Goal: Transaction & Acquisition: Purchase product/service

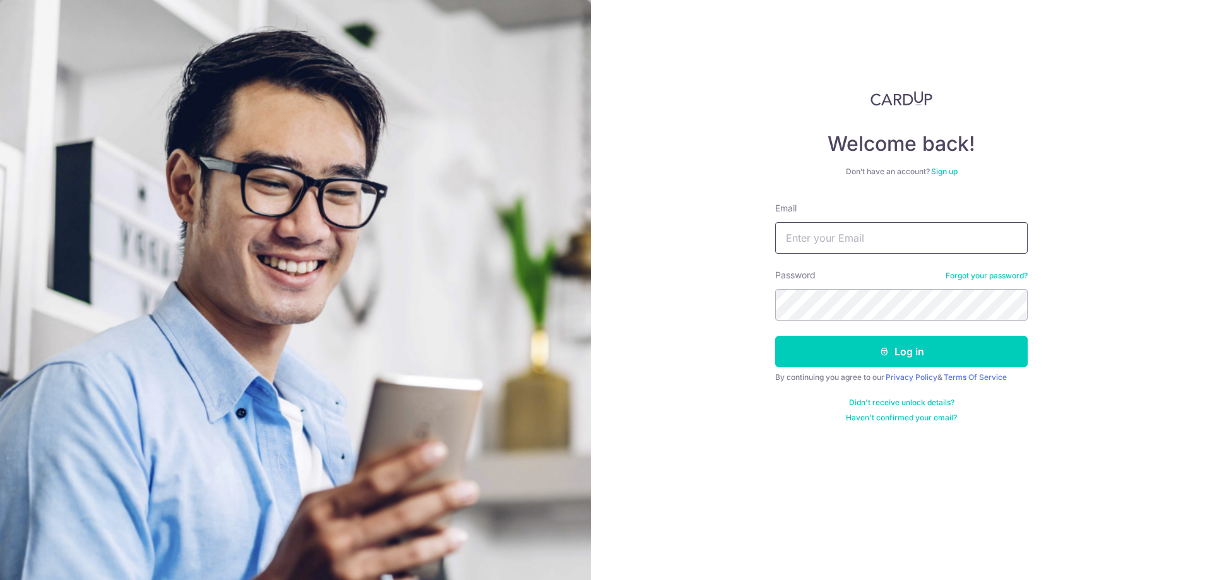
click at [893, 227] on input "Email" at bounding box center [901, 238] width 253 height 32
click at [886, 237] on input "Email" at bounding box center [901, 238] width 253 height 32
type input "hubertchanqm@gmail.com"
click at [775, 336] on button "Log in" at bounding box center [901, 352] width 253 height 32
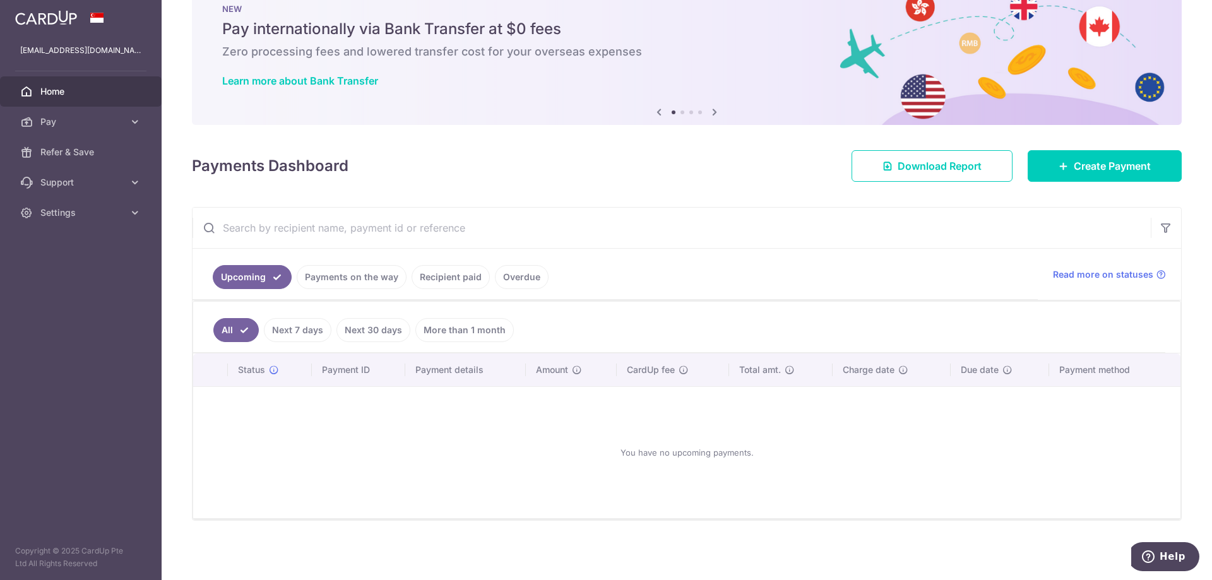
scroll to position [37, 0]
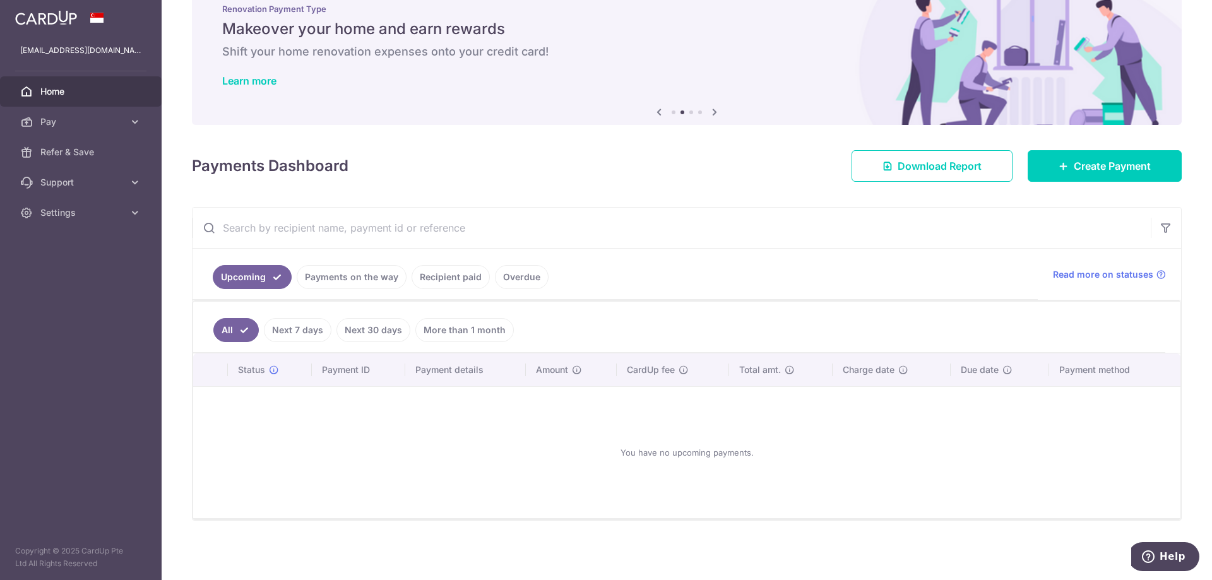
click at [465, 335] on link "More than 1 month" at bounding box center [464, 330] width 98 height 24
click at [232, 327] on link "All" at bounding box center [227, 330] width 28 height 24
click at [458, 278] on link "Recipient paid" at bounding box center [451, 277] width 78 height 24
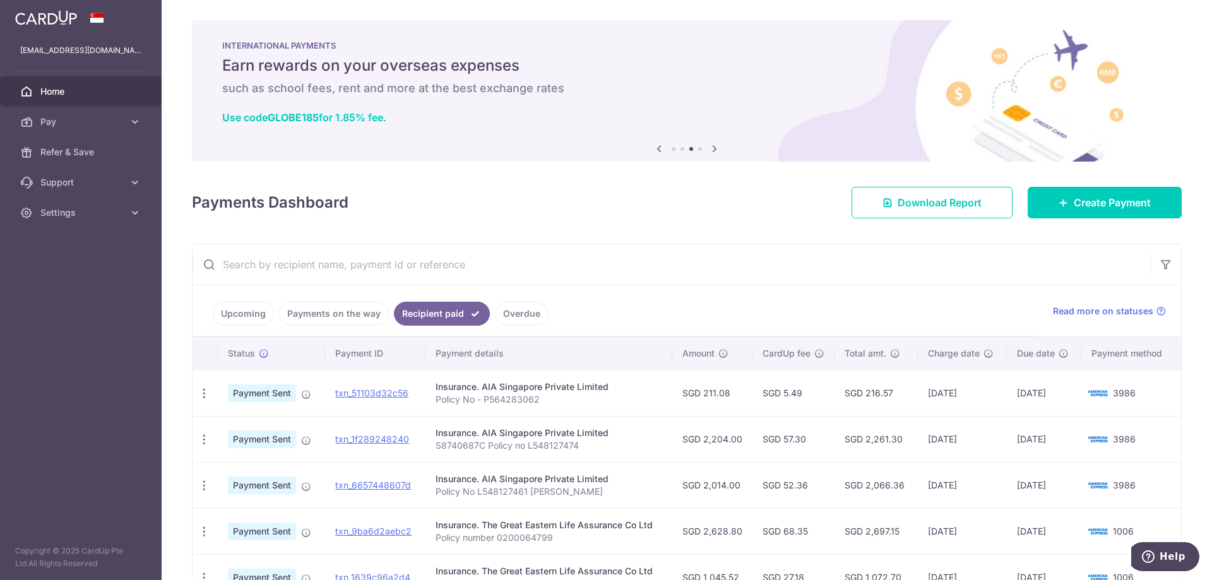
scroll to position [81, 0]
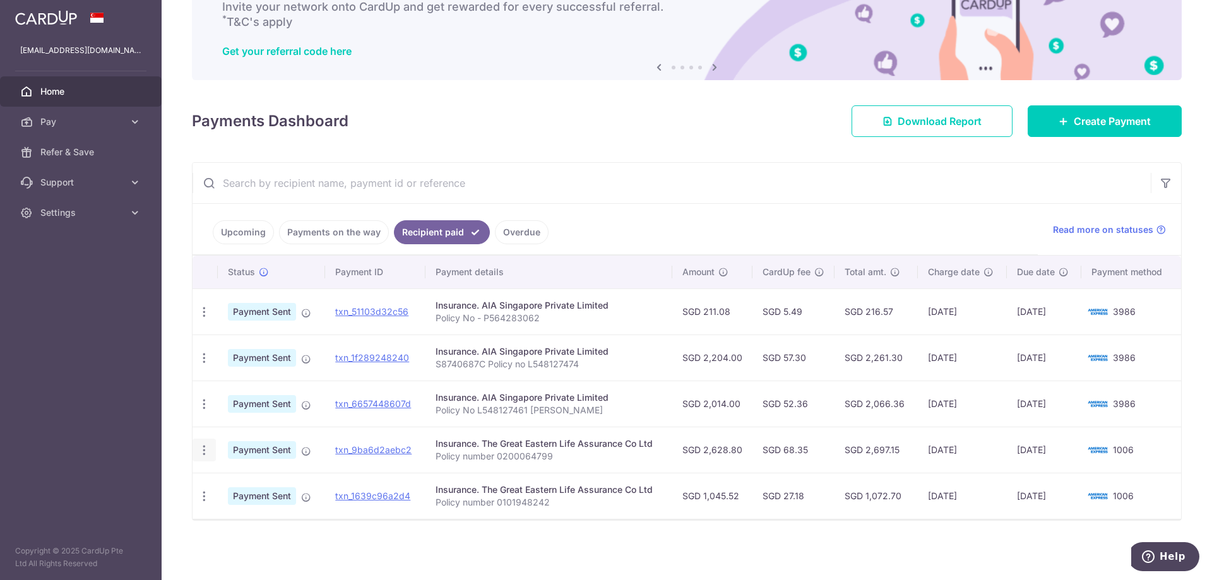
click at [203, 319] on icon "button" at bounding box center [204, 312] width 13 height 13
click at [479, 447] on div "Insurance. The Great Eastern Life Assurance Co Ltd" at bounding box center [549, 443] width 226 height 13
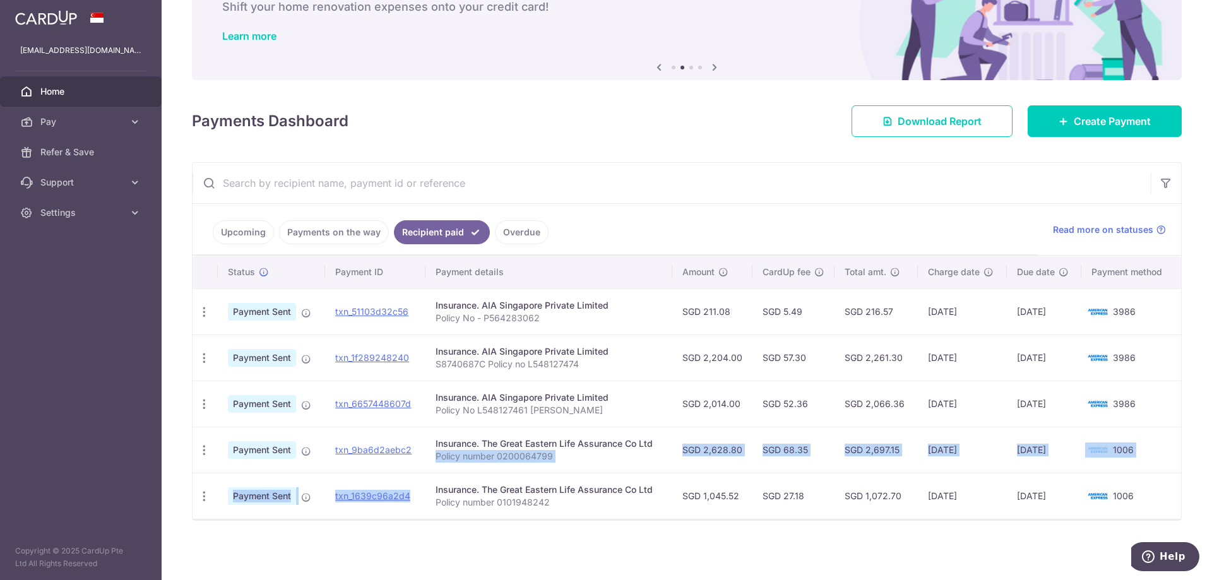
drag, startPoint x: 561, startPoint y: 461, endPoint x: 420, endPoint y: 473, distance: 141.3
click at [420, 473] on tbody "PDF Receipt Payment Sent txn_51103d32c56 Insurance. AIA Singapore Private Limit…" at bounding box center [687, 404] width 989 height 230
click at [388, 497] on link "txn_1639c96a2d4" at bounding box center [372, 496] width 75 height 11
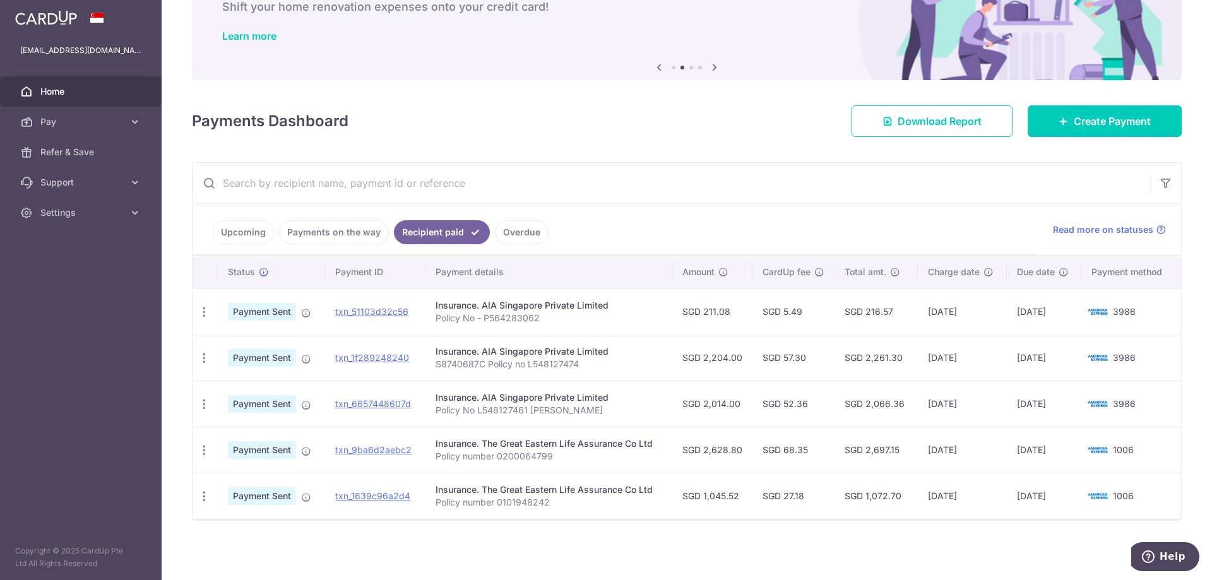
click at [492, 561] on div "× Pause Schedule Pause all future payments in this series Pause just this one p…" at bounding box center [687, 290] width 1050 height 580
click at [378, 493] on link "txn_1639c96a2d4" at bounding box center [372, 496] width 75 height 11
drag, startPoint x: 371, startPoint y: 450, endPoint x: 665, endPoint y: 40, distance: 504.9
click at [371, 450] on link "txn_9ba6d2aebc2" at bounding box center [373, 449] width 76 height 11
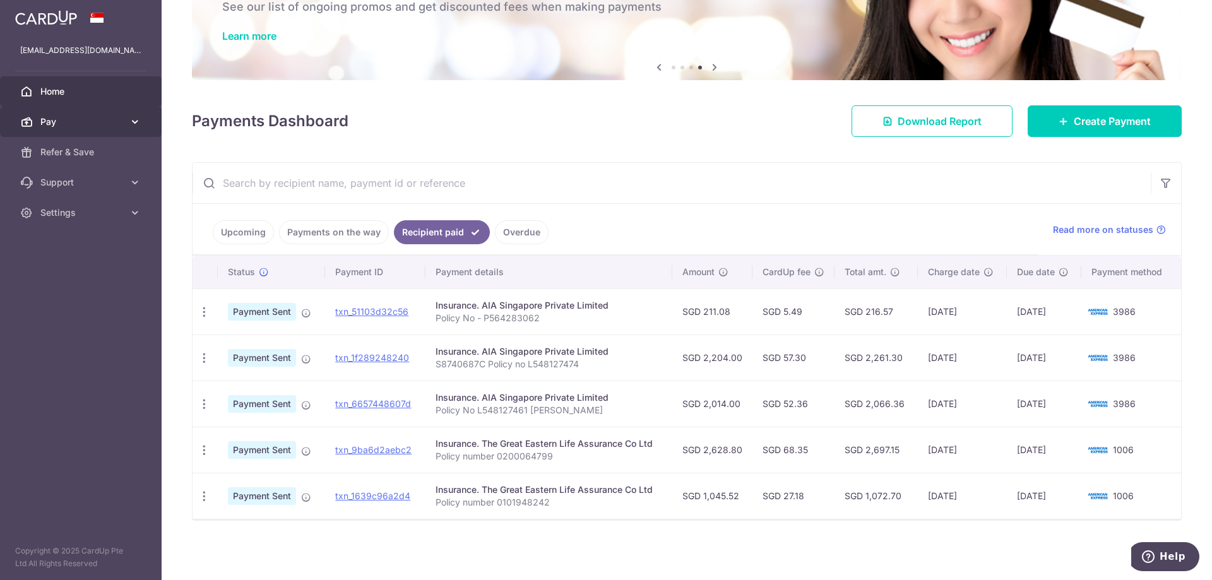
click at [112, 125] on span "Pay" at bounding box center [81, 122] width 83 height 13
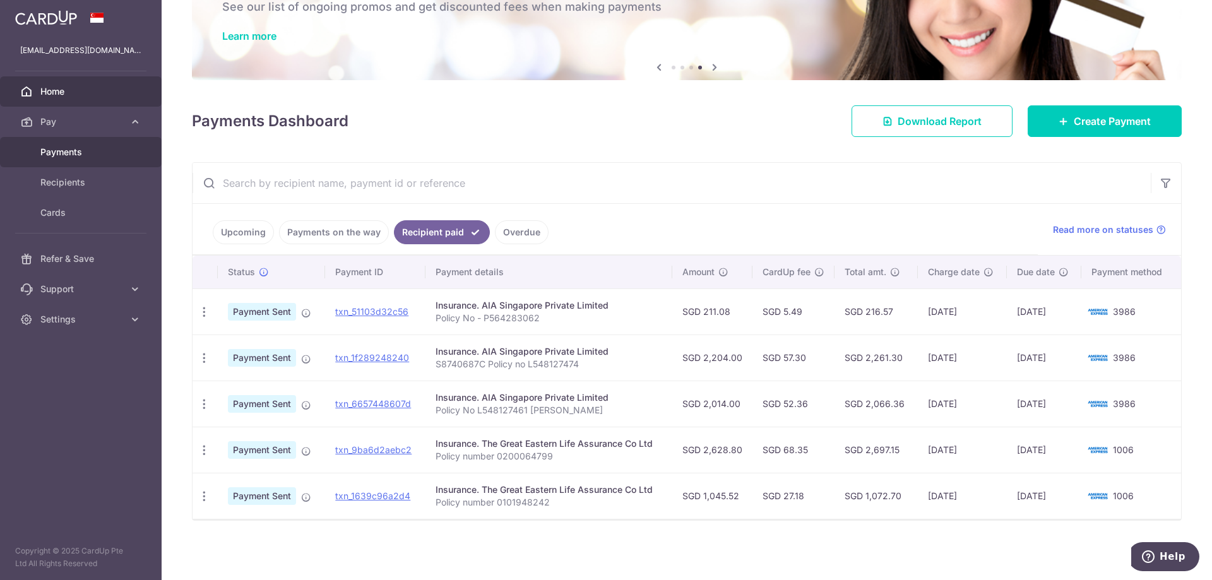
click at [80, 155] on span "Payments" at bounding box center [81, 152] width 83 height 13
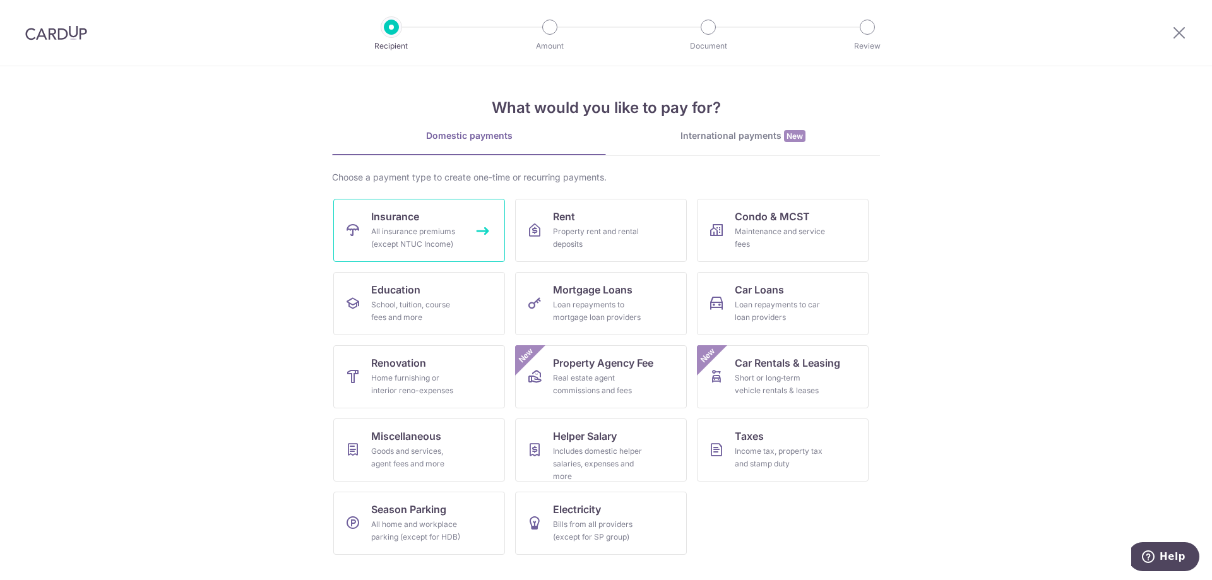
click at [414, 223] on span "Insurance" at bounding box center [395, 216] width 48 height 15
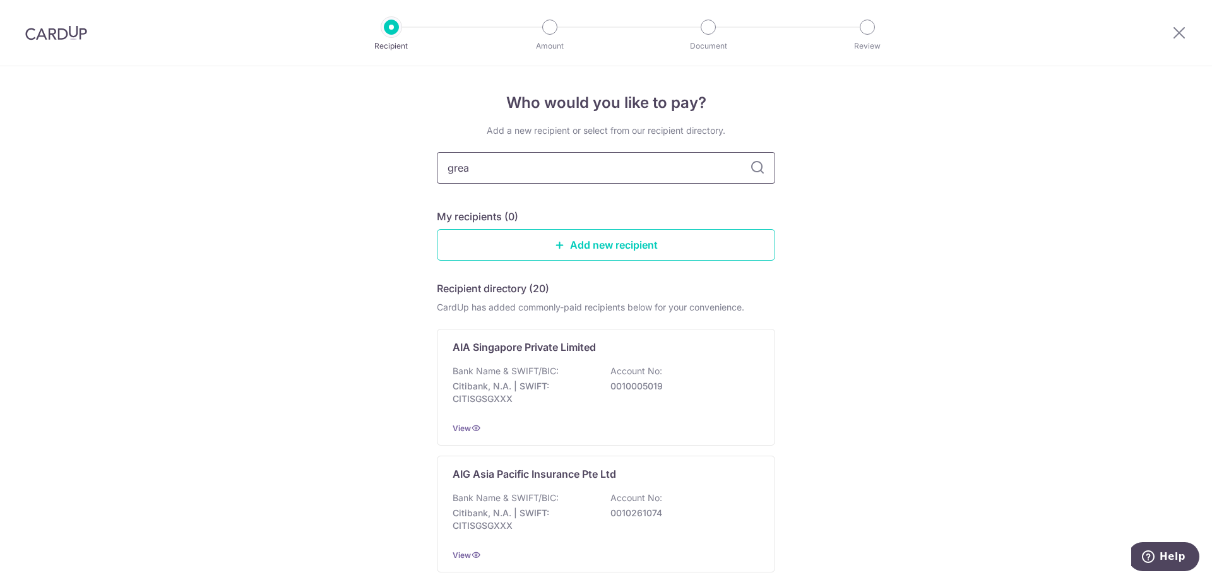
type input "great"
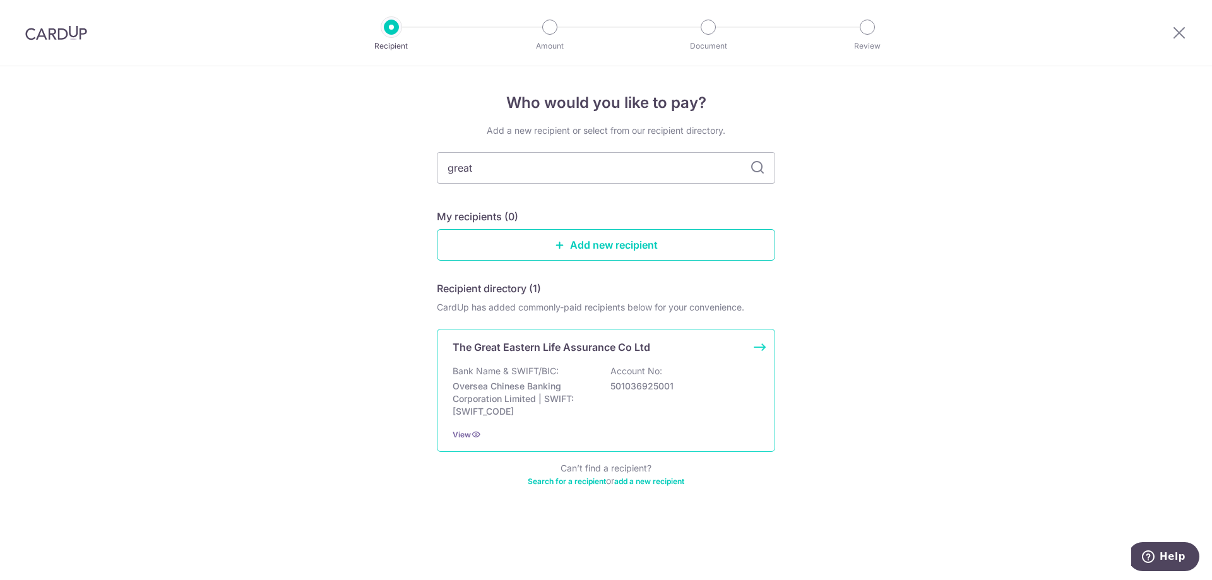
click at [710, 378] on div "Bank Name & SWIFT/BIC: Oversea Chinese Banking Corporation Limited | SWIFT: OCB…" at bounding box center [606, 391] width 307 height 53
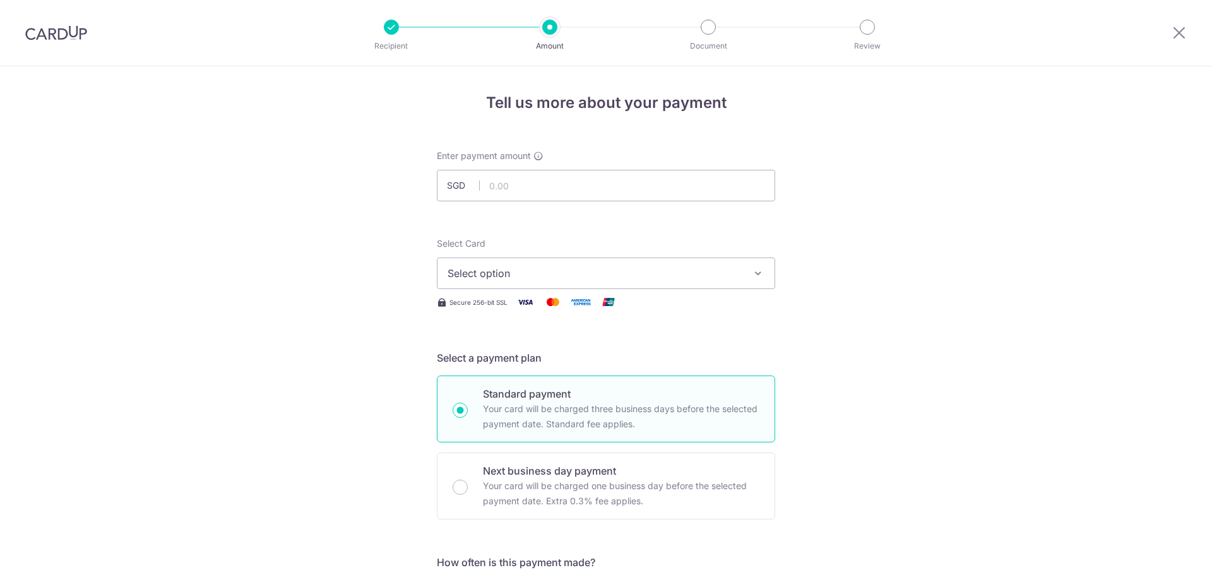
click at [635, 198] on input "text" at bounding box center [606, 186] width 338 height 32
type input "1,324.76"
click at [669, 277] on span "Select option" at bounding box center [595, 273] width 294 height 15
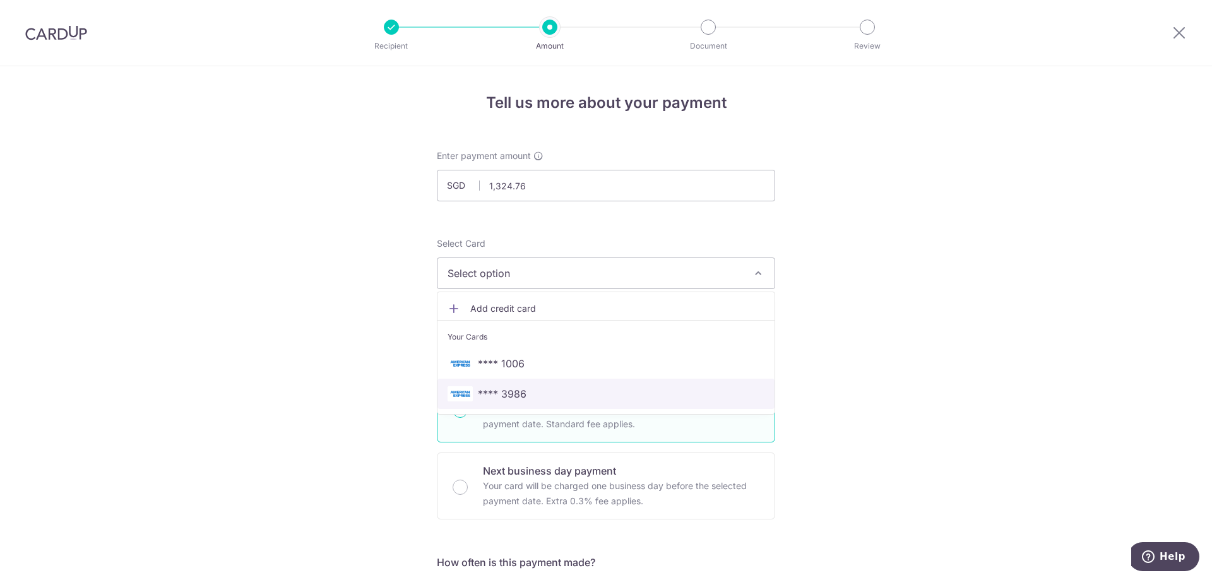
click at [522, 394] on span "**** 3986" at bounding box center [502, 393] width 49 height 15
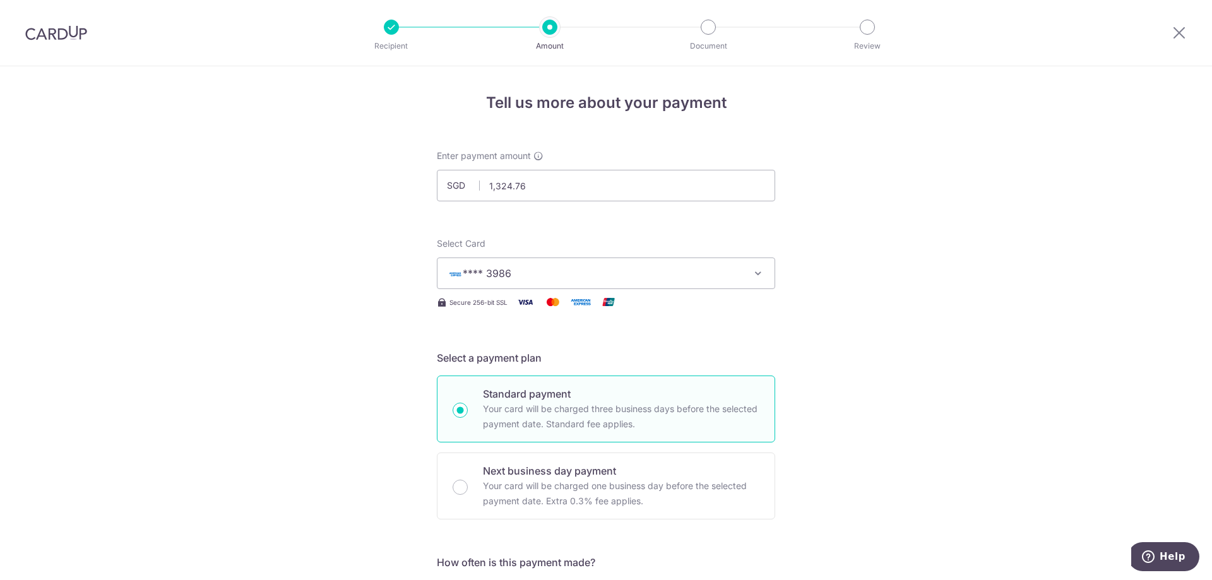
click at [651, 263] on button "**** 3986" at bounding box center [606, 274] width 338 height 32
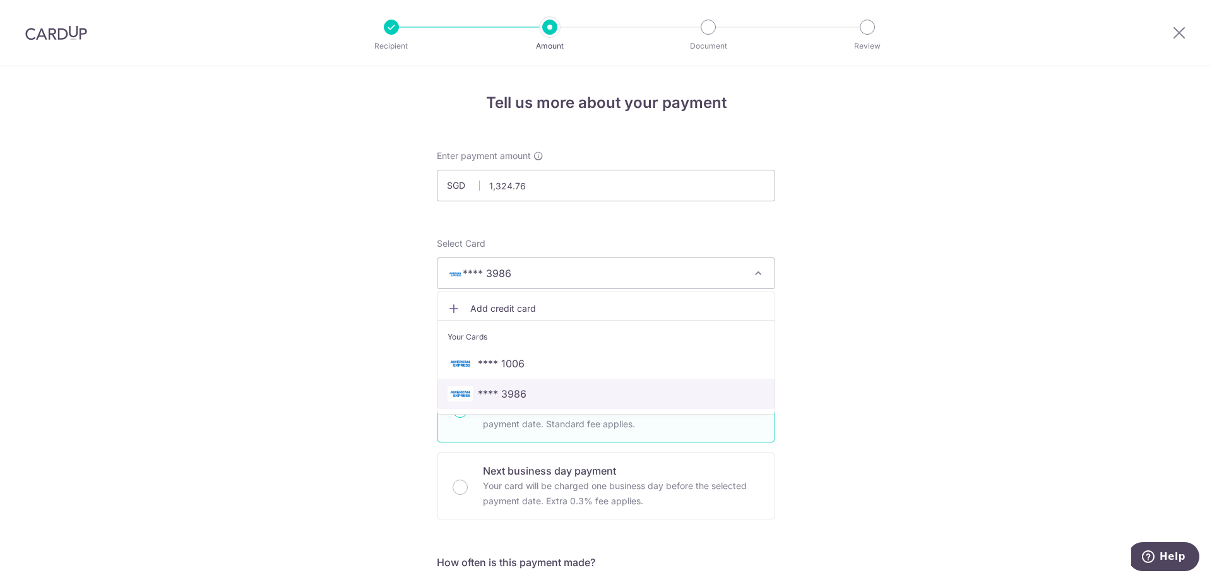
click at [516, 386] on span "**** 3986" at bounding box center [502, 393] width 49 height 15
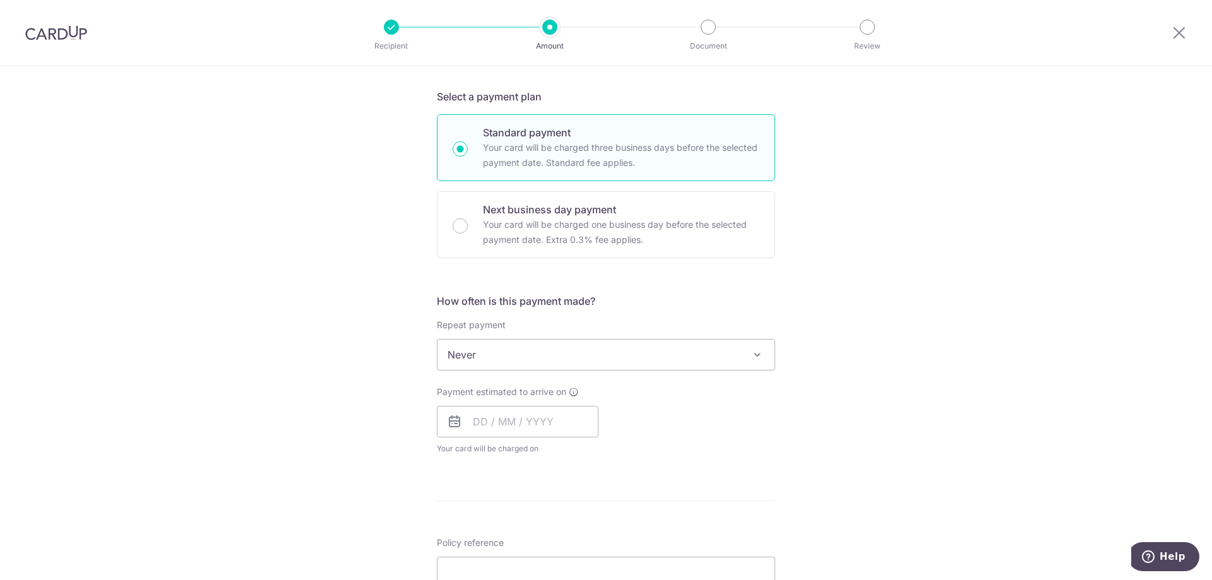
scroll to position [262, 0]
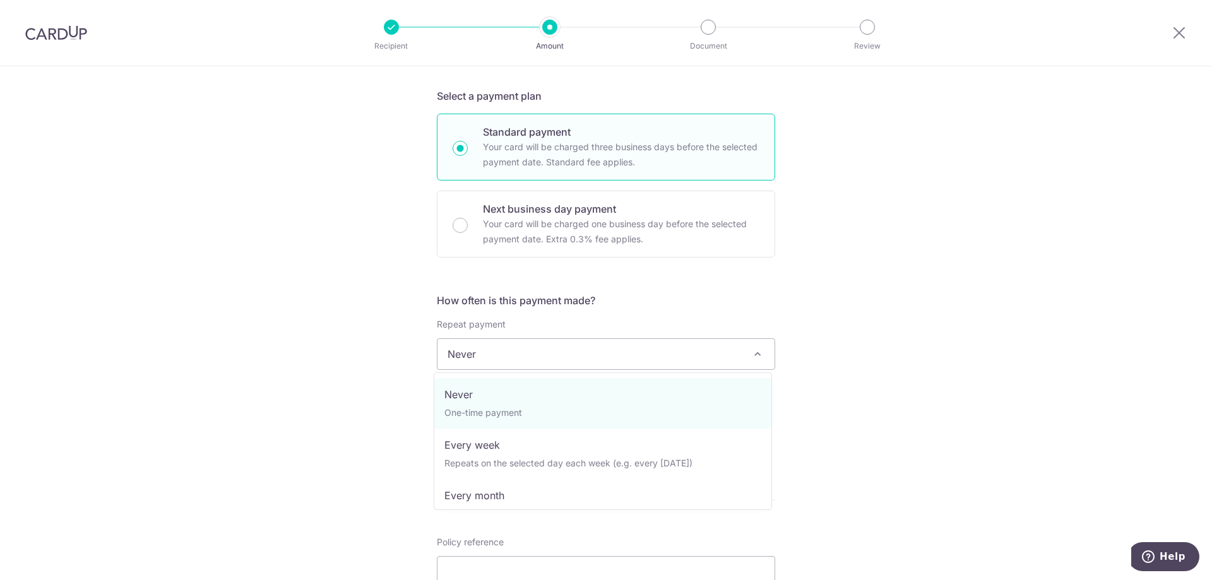
click at [577, 360] on span "Never" at bounding box center [605, 354] width 337 height 30
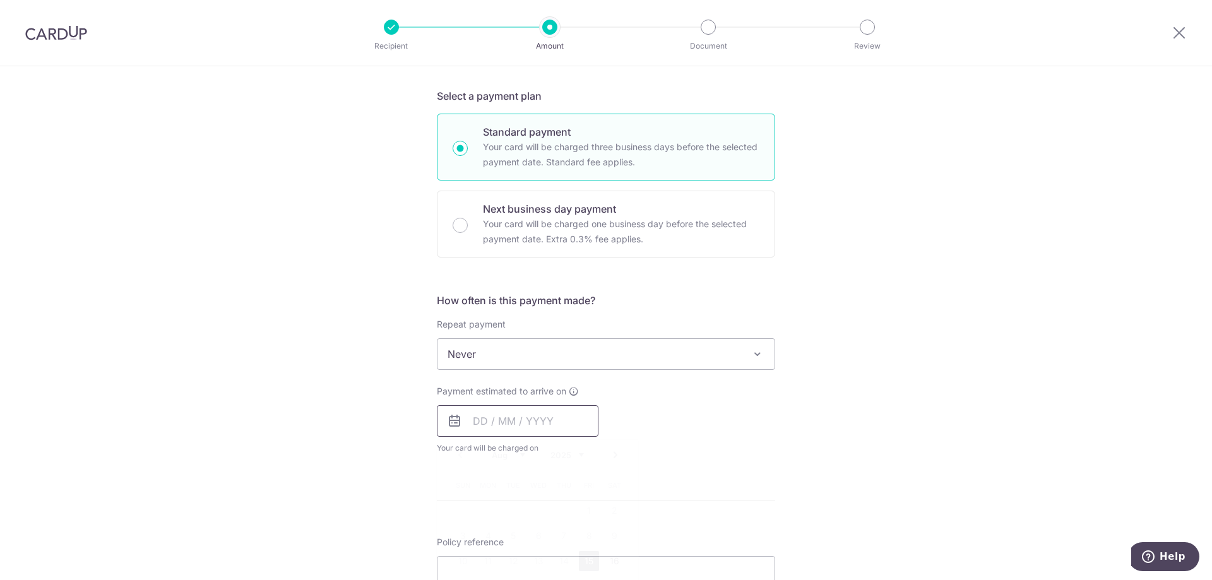
click at [496, 420] on input "text" at bounding box center [518, 421] width 162 height 32
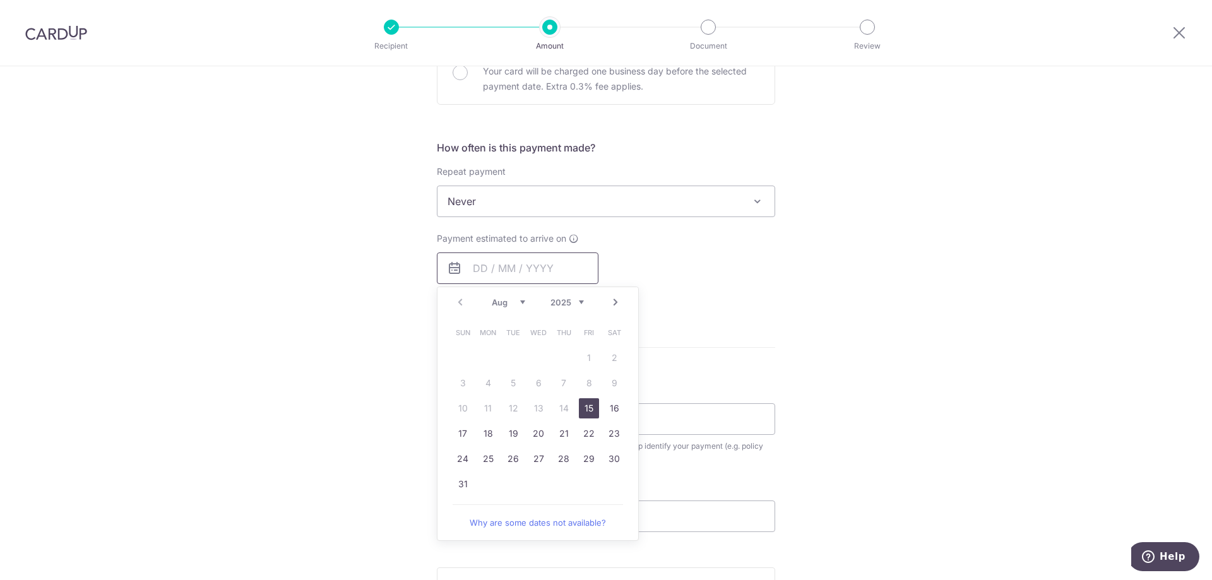
scroll to position [421, 0]
click at [586, 398] on link "15" at bounding box center [589, 402] width 20 height 20
type input "15/08/2025"
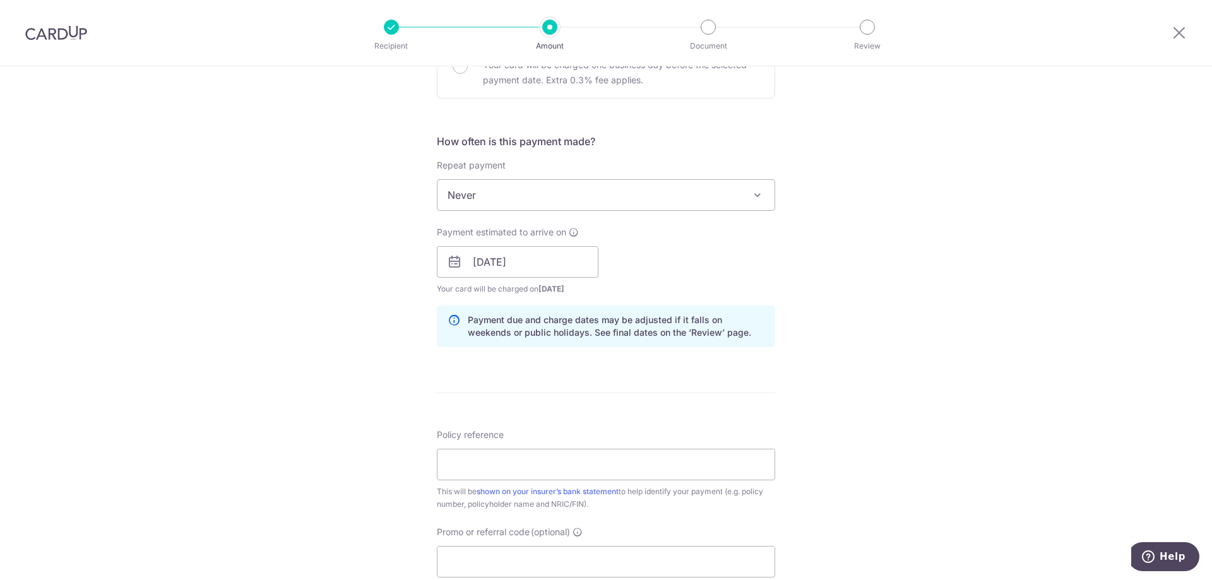
click at [738, 270] on div "Payment estimated to arrive on 15/08/2025 Prev Next Aug Sep Oct Nov Dec 2025 20…" at bounding box center [606, 260] width 354 height 69
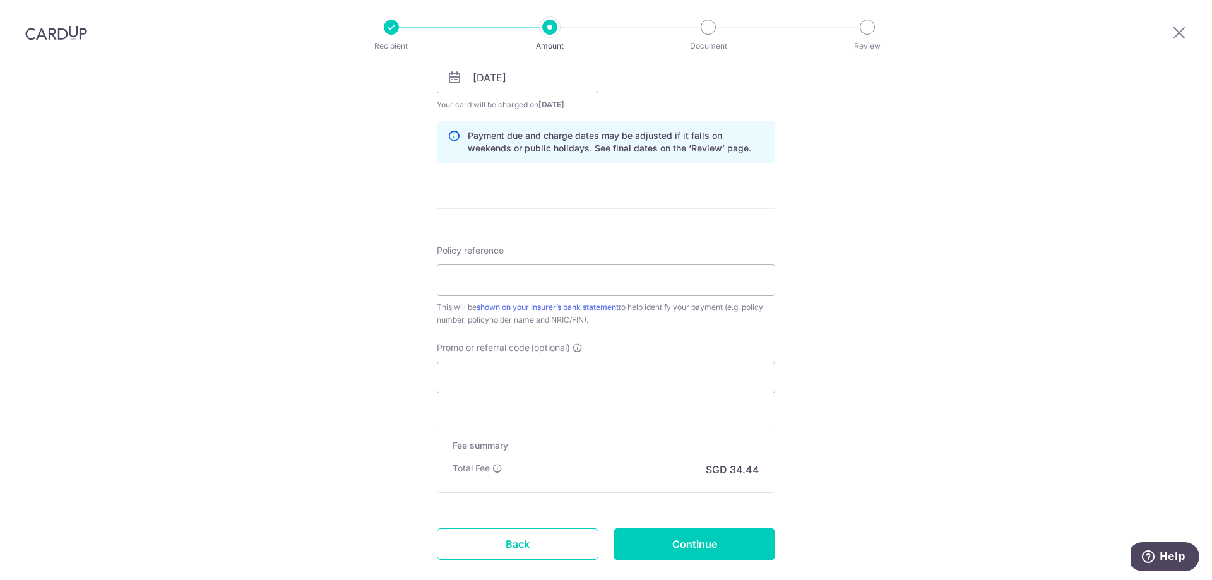
scroll to position [606, 0]
click at [610, 274] on input "Policy reference" at bounding box center [606, 280] width 338 height 32
click at [573, 285] on input "Policy reference" at bounding box center [606, 280] width 338 height 32
paste input "Policy number 0101948242"
type input "Policy number 0101948242"
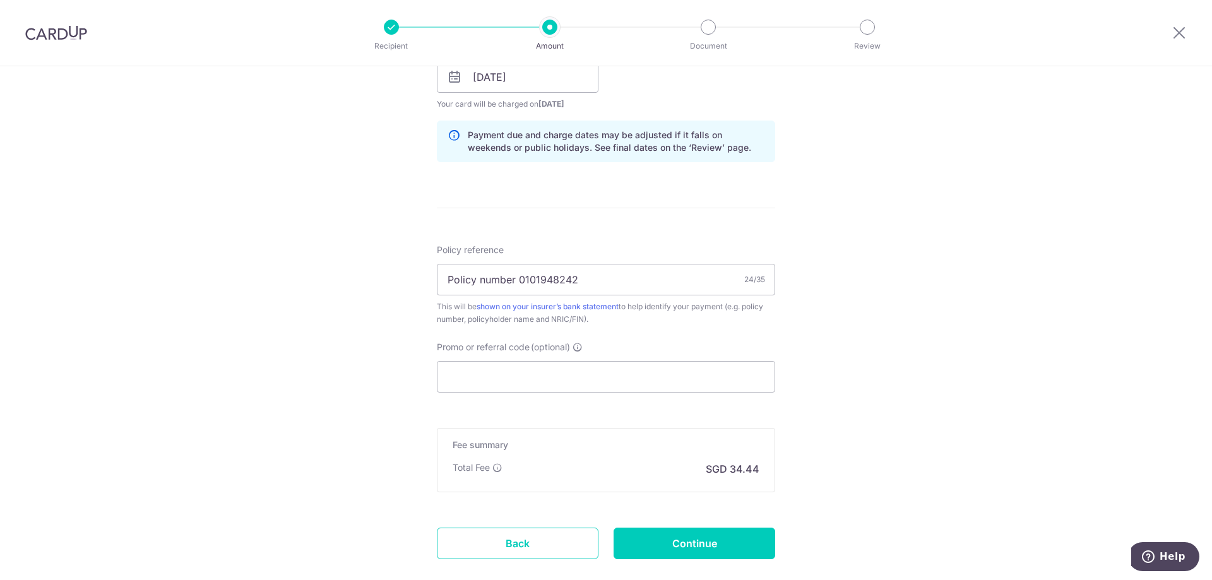
click at [364, 345] on div "Tell us more about your payment Enter payment amount SGD 1,324.76 1324.76 Selec…" at bounding box center [606, 57] width 1212 height 1194
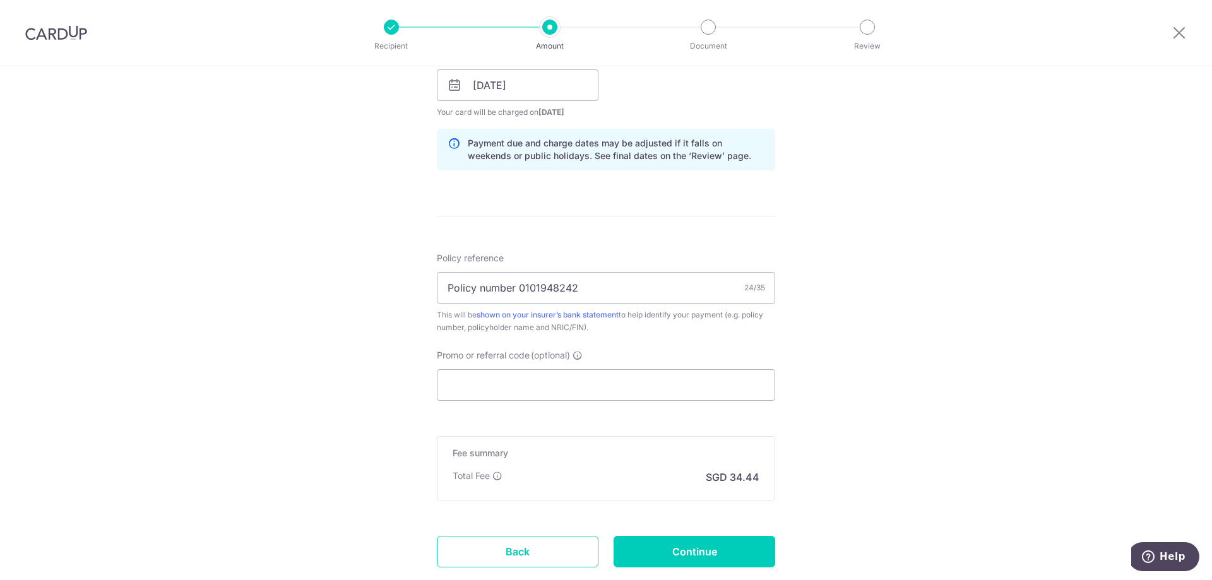
scroll to position [680, 0]
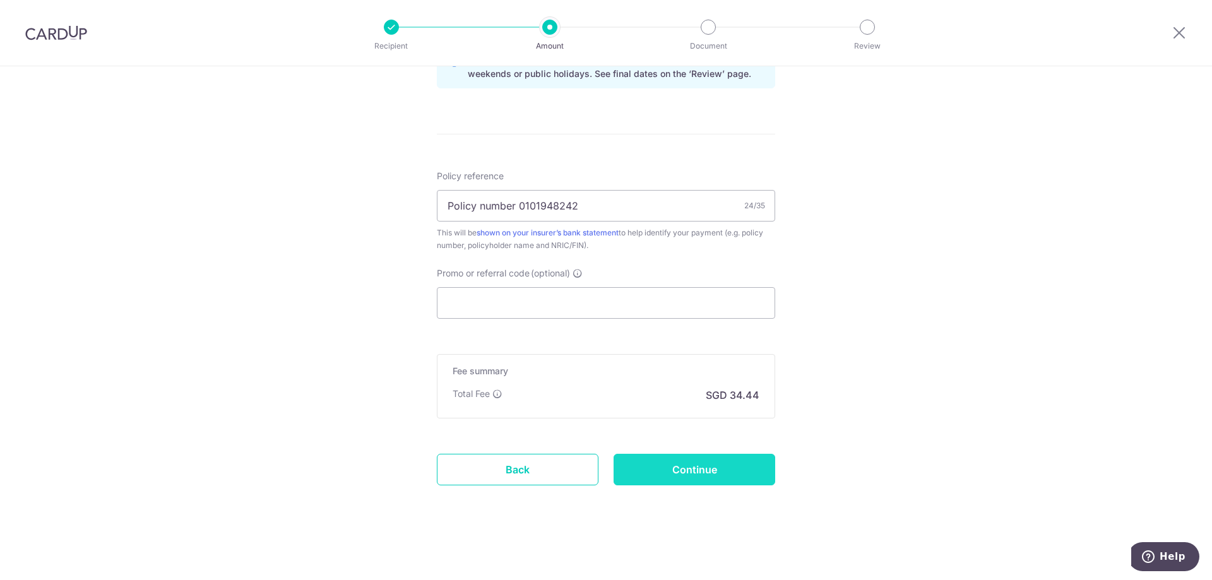
click at [704, 473] on input "Continue" at bounding box center [695, 470] width 162 height 32
type input "Create Schedule"
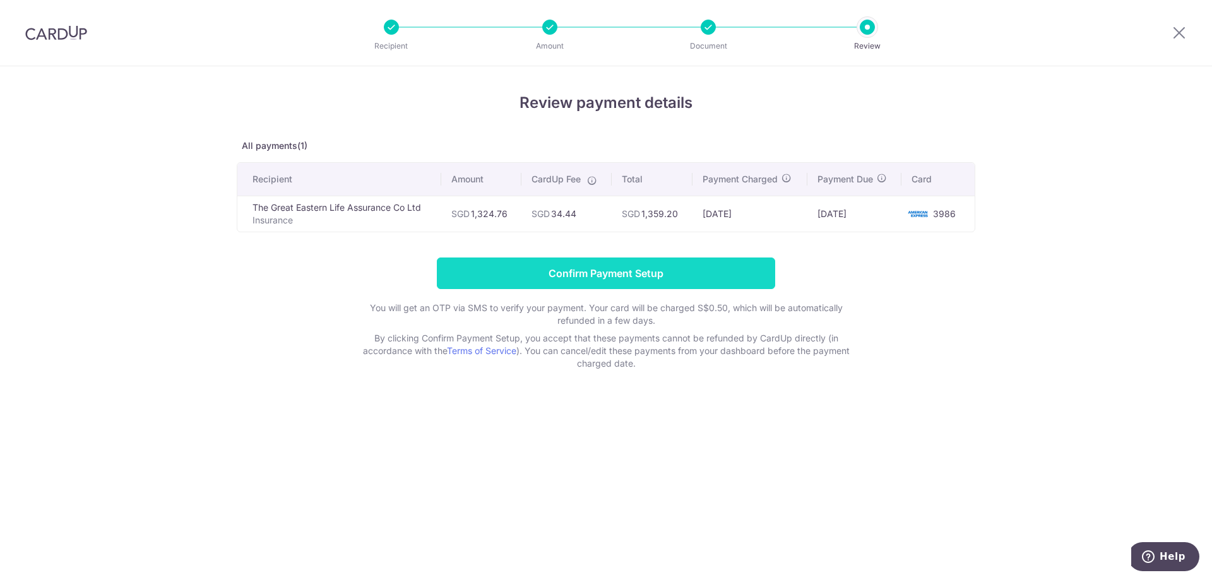
click at [664, 275] on input "Confirm Payment Setup" at bounding box center [606, 274] width 338 height 32
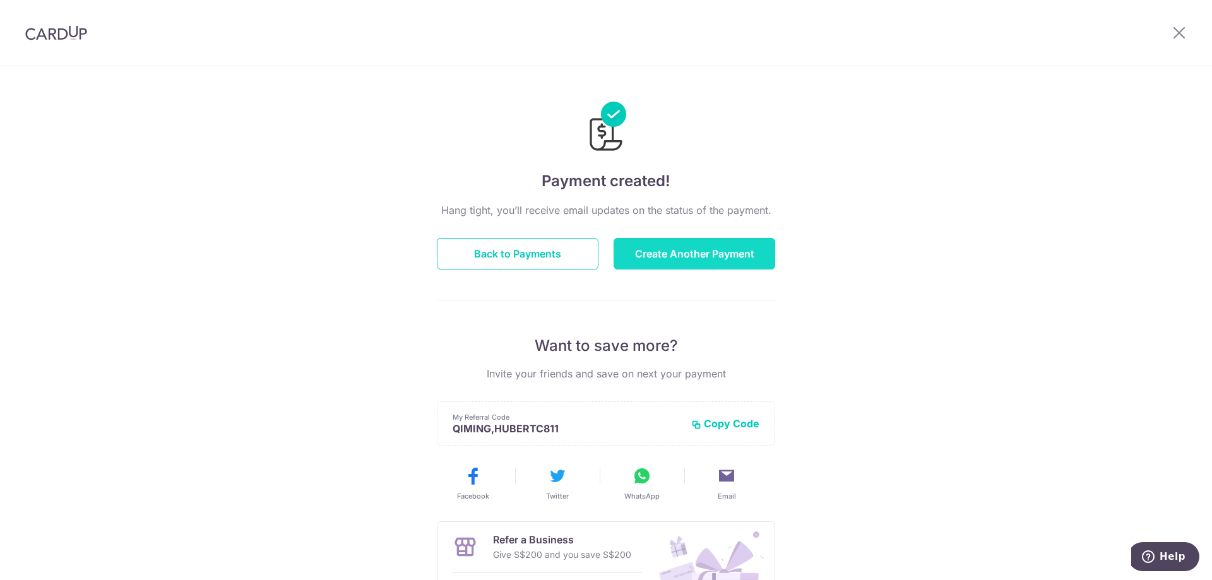
click at [705, 249] on button "Create Another Payment" at bounding box center [695, 254] width 162 height 32
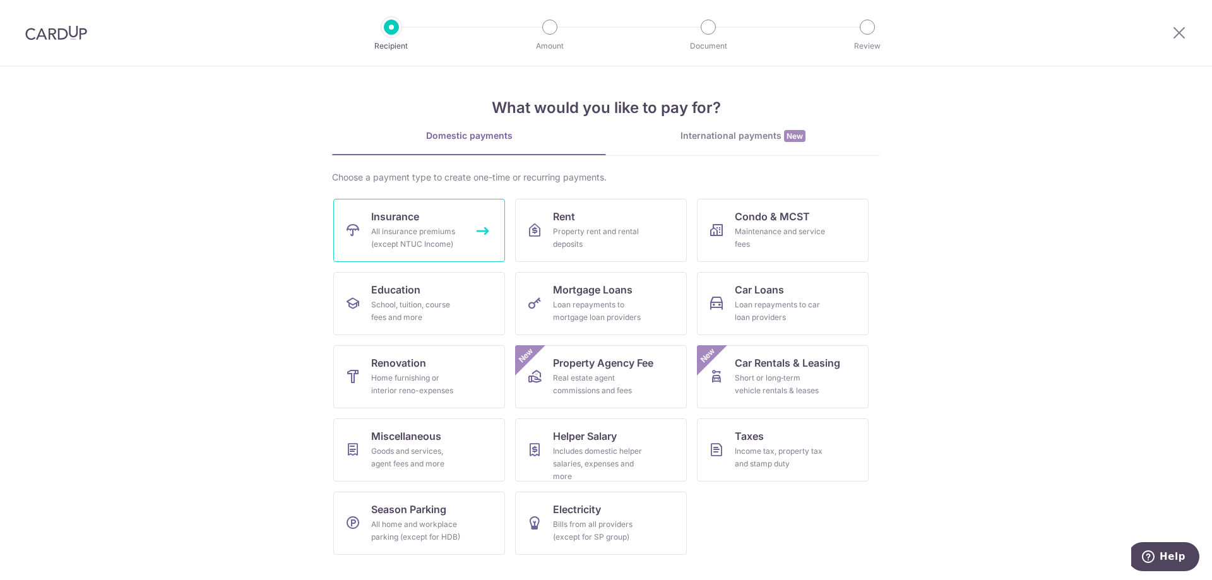
click at [403, 243] on div "All insurance premiums (except NTUC Income)" at bounding box center [416, 237] width 91 height 25
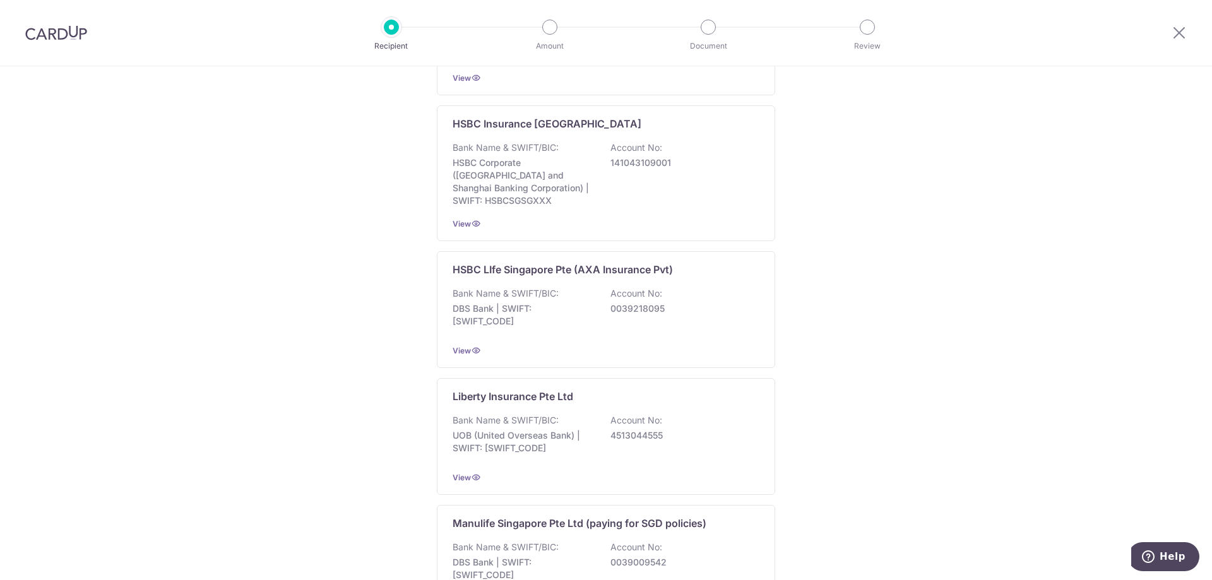
scroll to position [1144, 0]
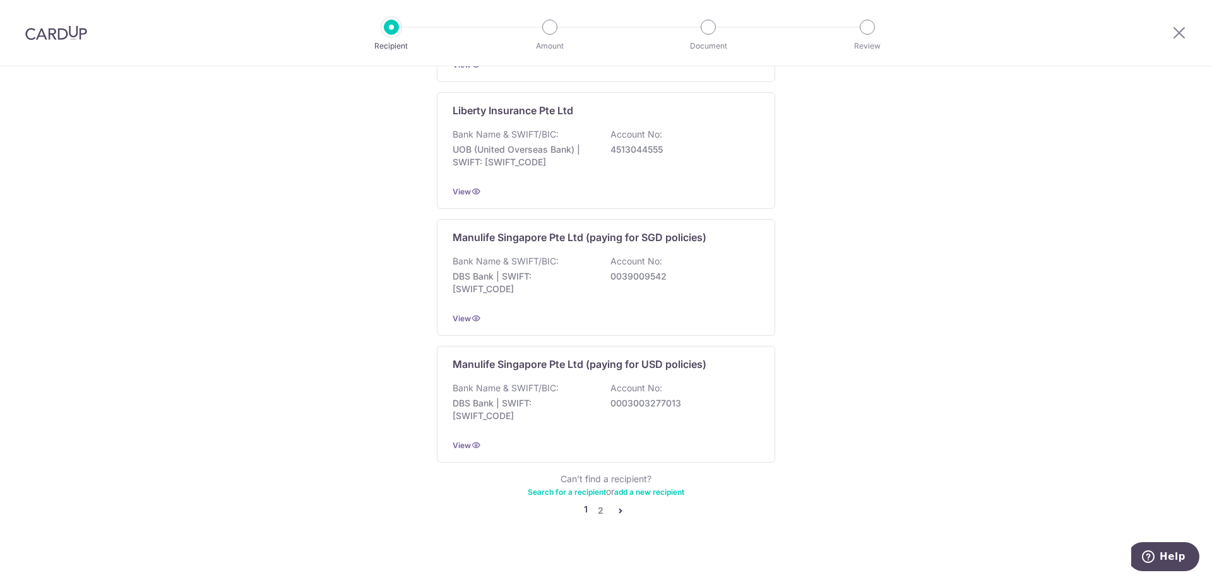
click at [617, 506] on icon "pager" at bounding box center [621, 511] width 10 height 10
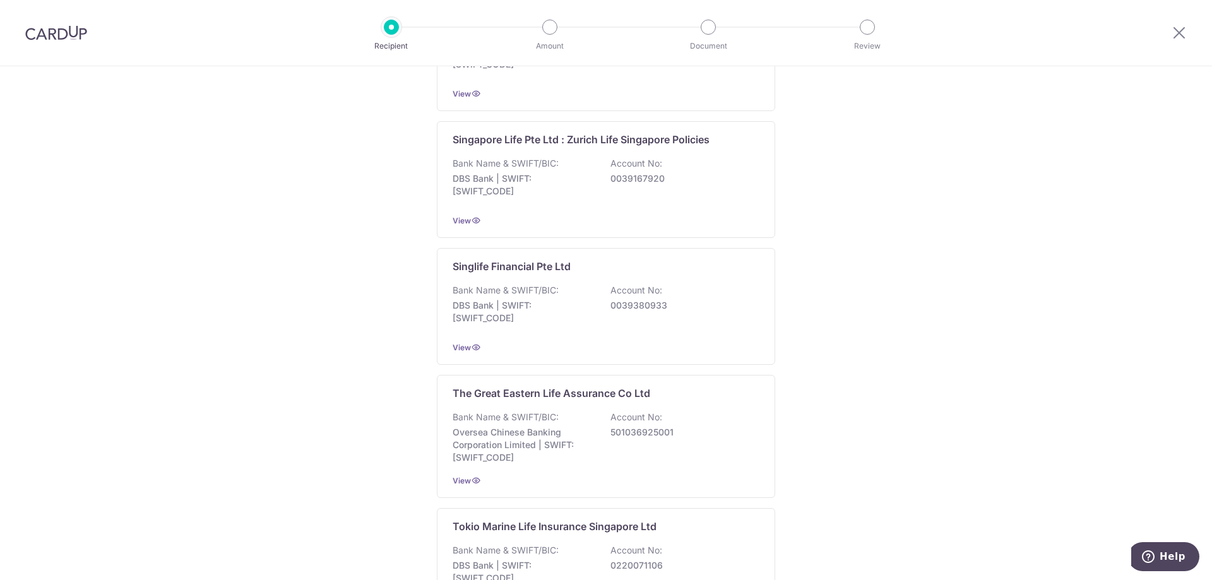
scroll to position [1003, 0]
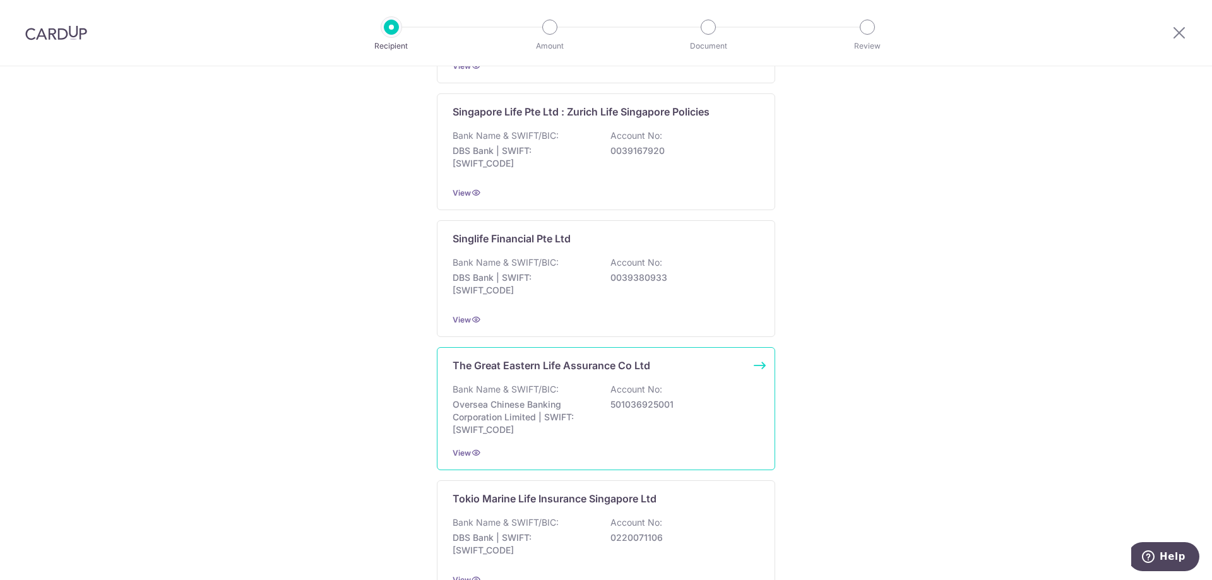
click at [561, 441] on div "The Great Eastern Life Assurance Co Ltd Bank Name & SWIFT/BIC: Oversea Chinese …" at bounding box center [606, 408] width 338 height 123
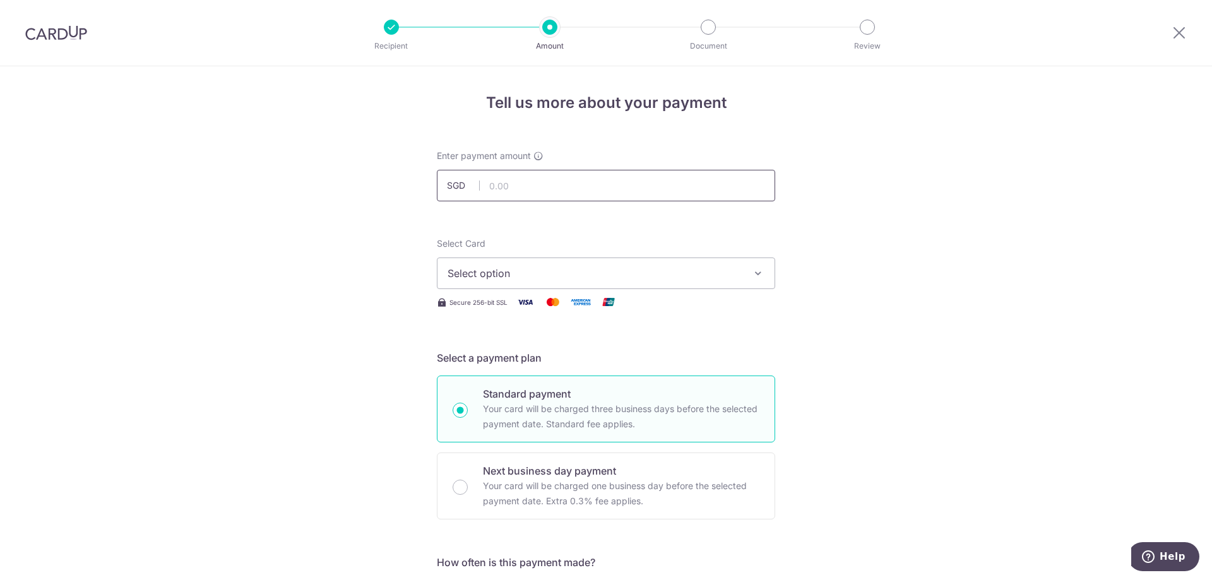
click at [519, 194] on input "text" at bounding box center [606, 186] width 338 height 32
type input "2,628.80"
click at [543, 261] on button "Select option" at bounding box center [606, 274] width 338 height 32
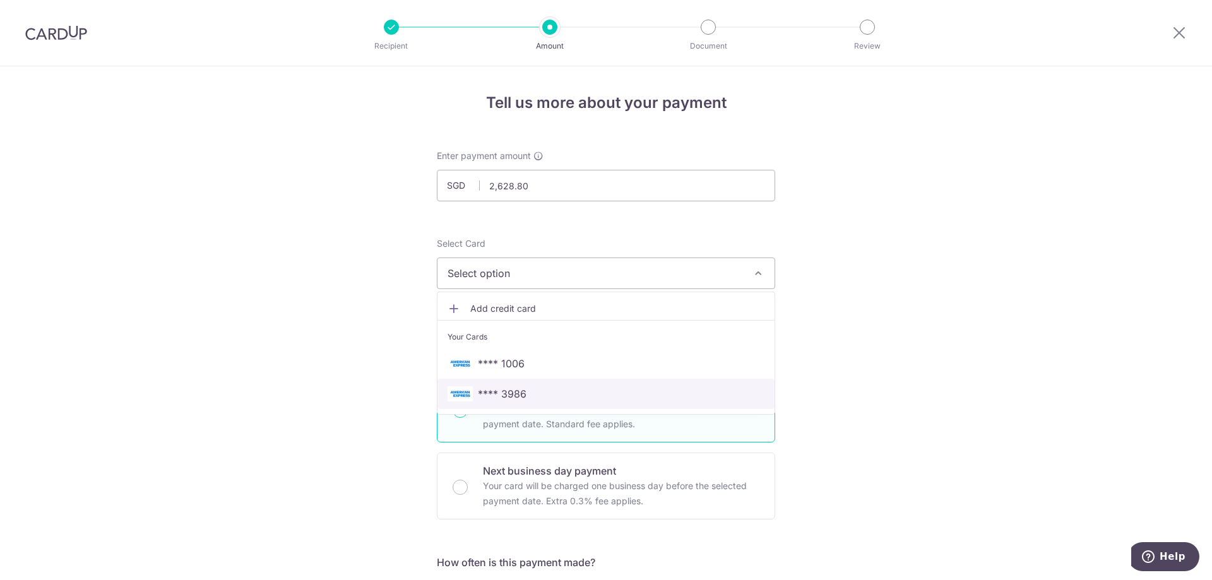
click at [505, 398] on span "**** 3986" at bounding box center [502, 393] width 49 height 15
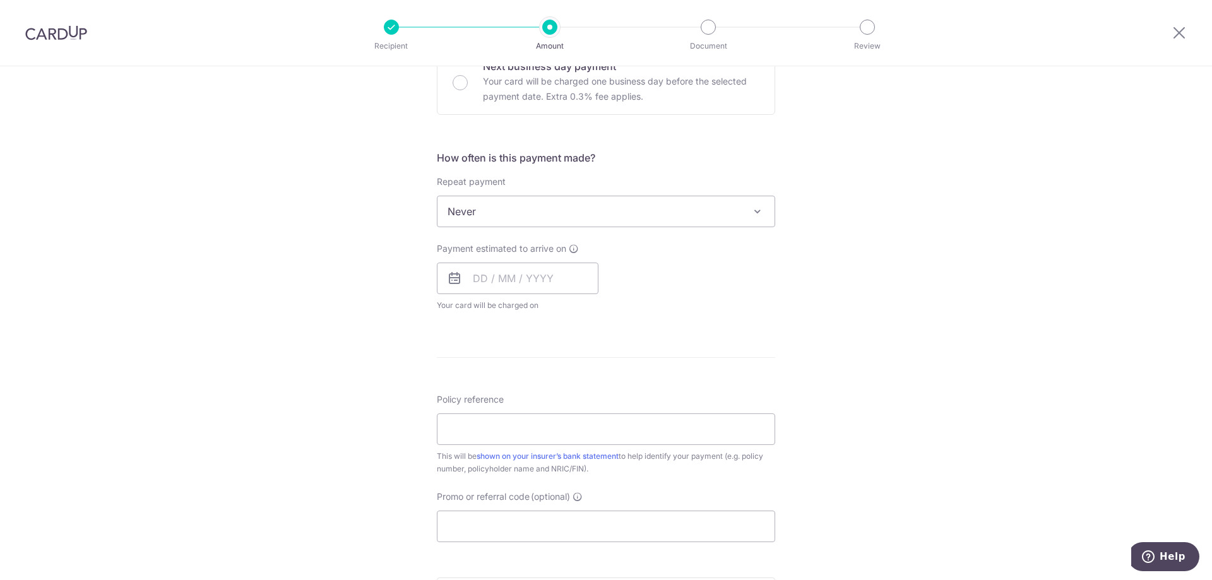
scroll to position [406, 0]
click at [569, 275] on input "text" at bounding box center [518, 277] width 162 height 32
click at [588, 412] on link "15" at bounding box center [589, 417] width 20 height 20
type input "[DATE]"
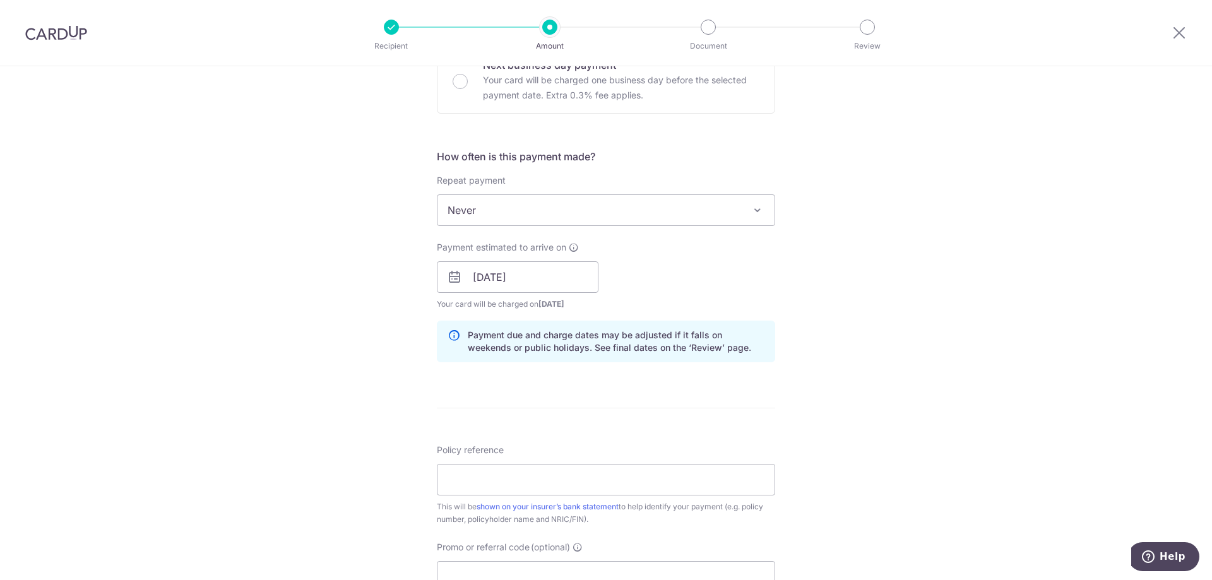
click at [369, 369] on div "Tell us more about your payment Enter payment amount SGD 2,628.80 2628.80 Selec…" at bounding box center [606, 257] width 1212 height 1194
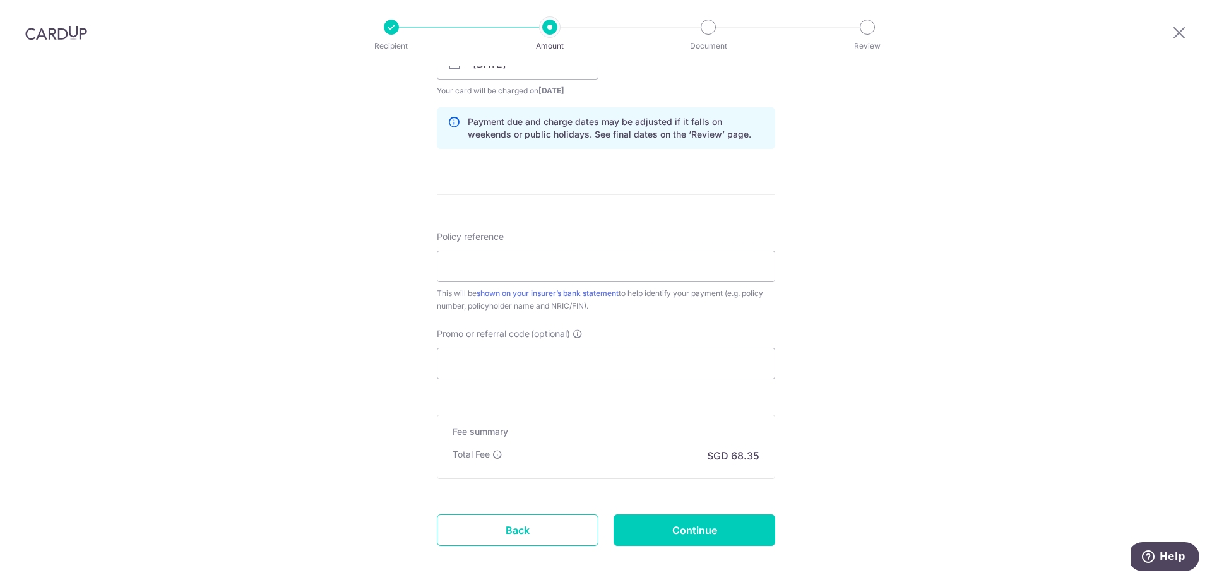
scroll to position [621, 0]
click at [501, 253] on input "Policy reference" at bounding box center [606, 265] width 338 height 32
paste input "Policy number 0200064799"
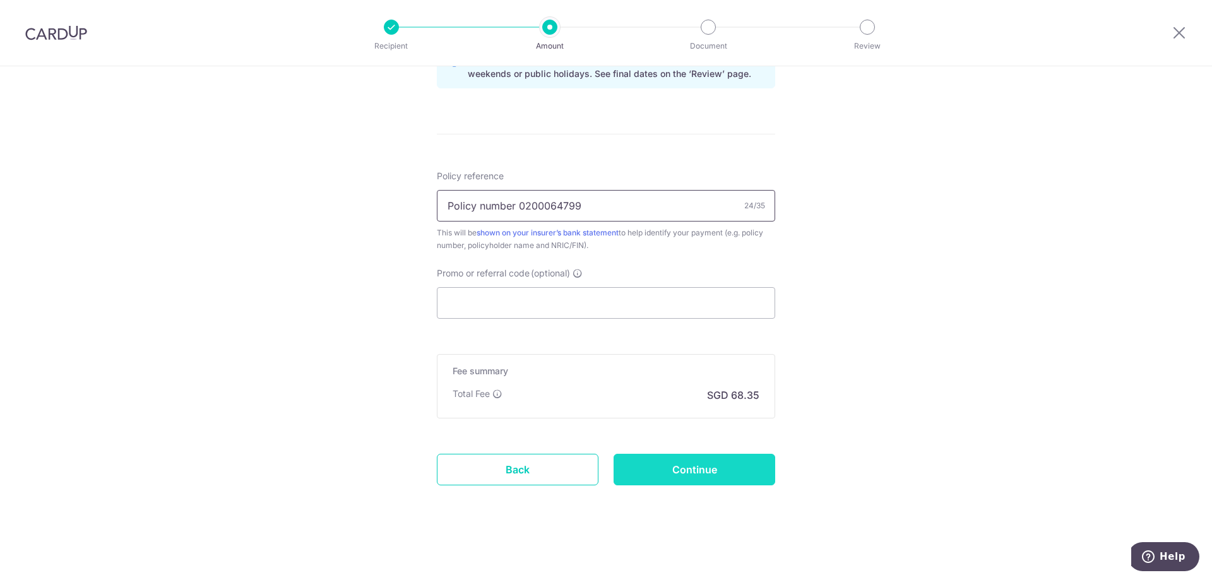
type input "Policy number 0200064799"
click at [737, 471] on input "Continue" at bounding box center [695, 470] width 162 height 32
type input "Create Schedule"
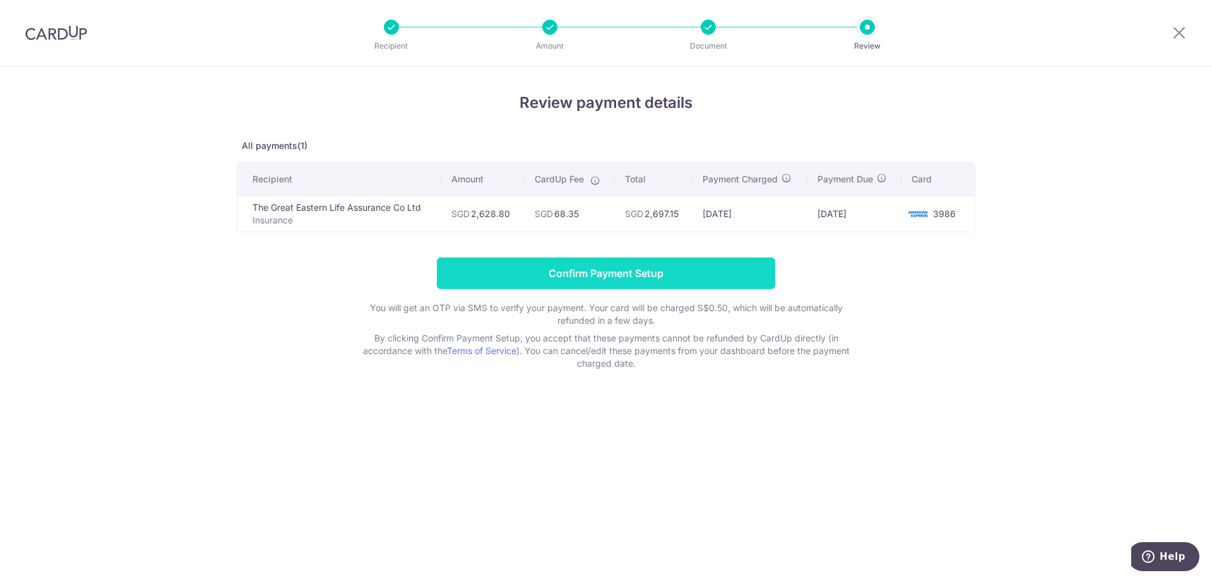
click at [615, 275] on input "Confirm Payment Setup" at bounding box center [606, 274] width 338 height 32
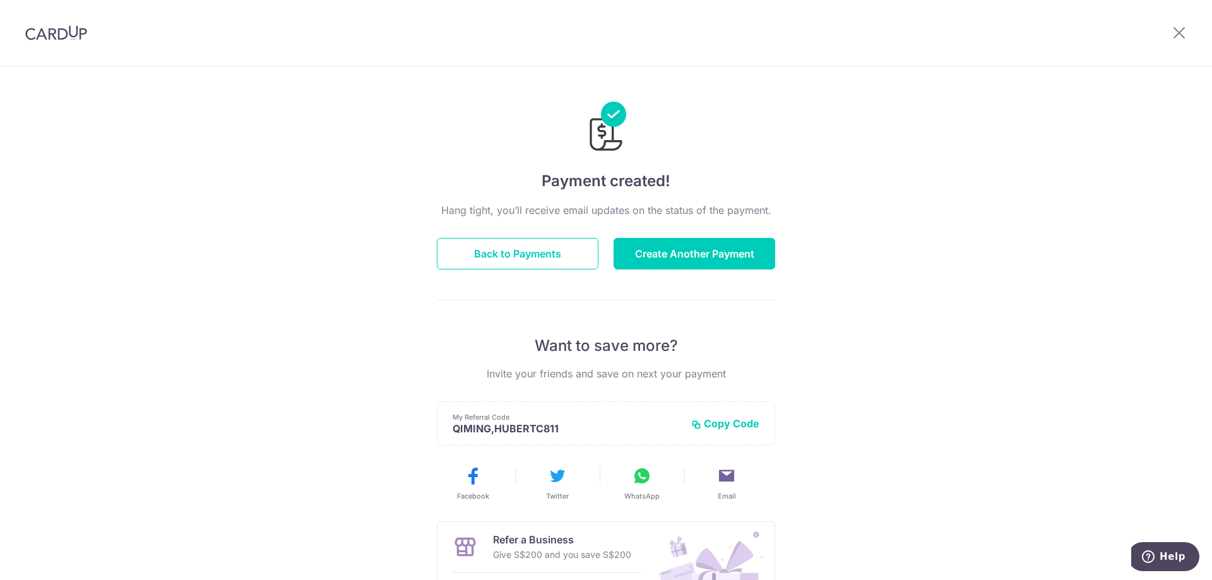
scroll to position [160, 0]
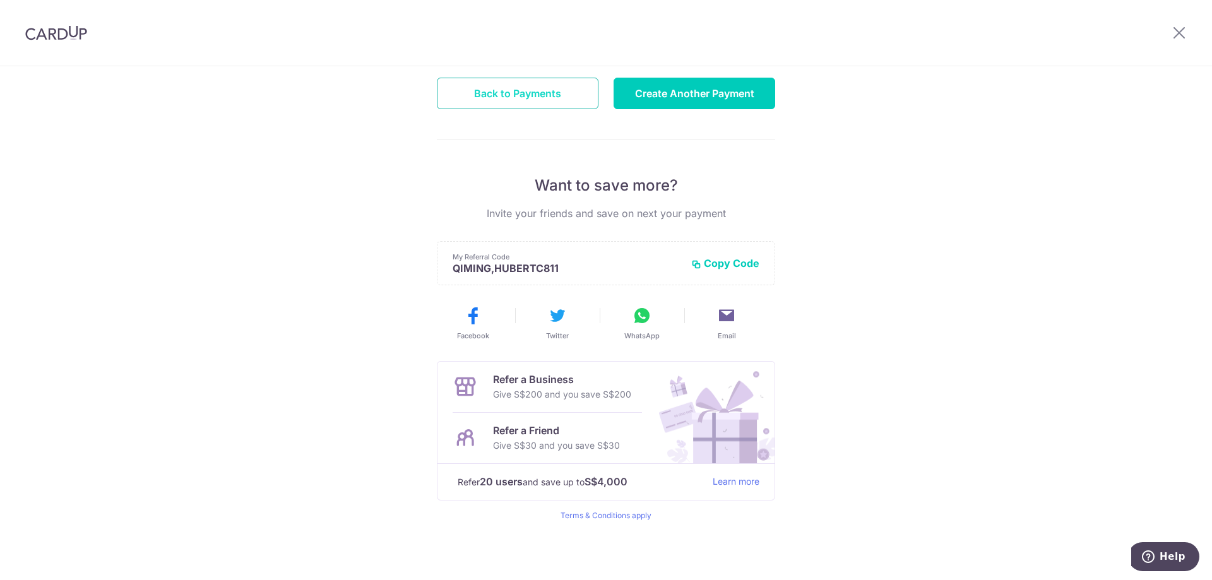
click at [513, 83] on button "Back to Payments" at bounding box center [518, 94] width 162 height 32
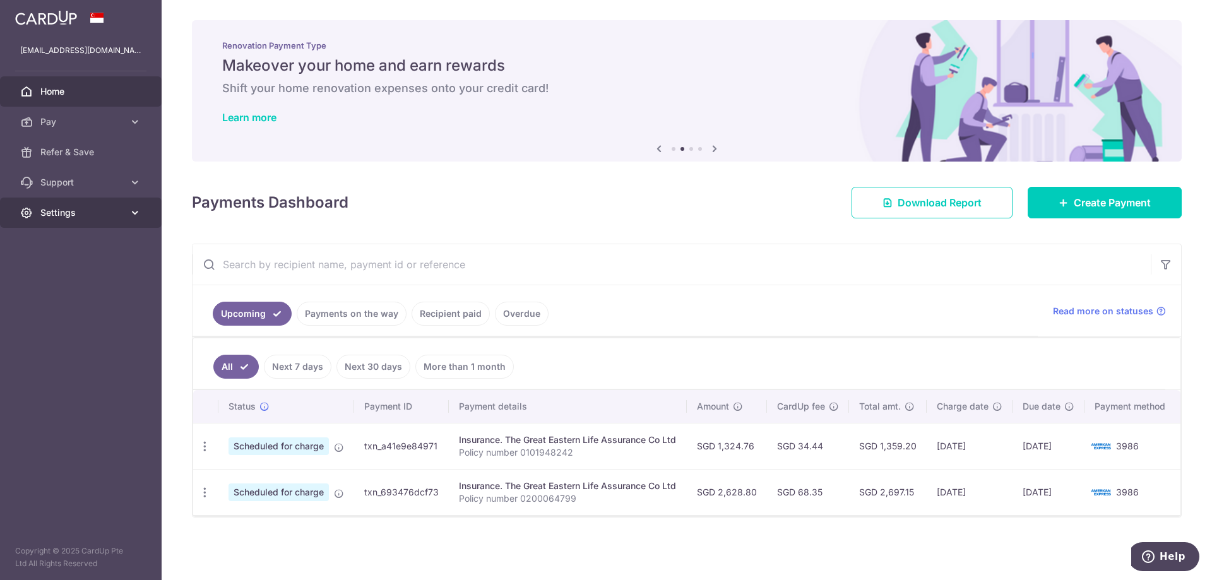
click at [118, 210] on span "Settings" at bounding box center [81, 212] width 83 height 13
click at [68, 273] on span "Logout" at bounding box center [81, 273] width 83 height 13
